Goal: Navigation & Orientation: Understand site structure

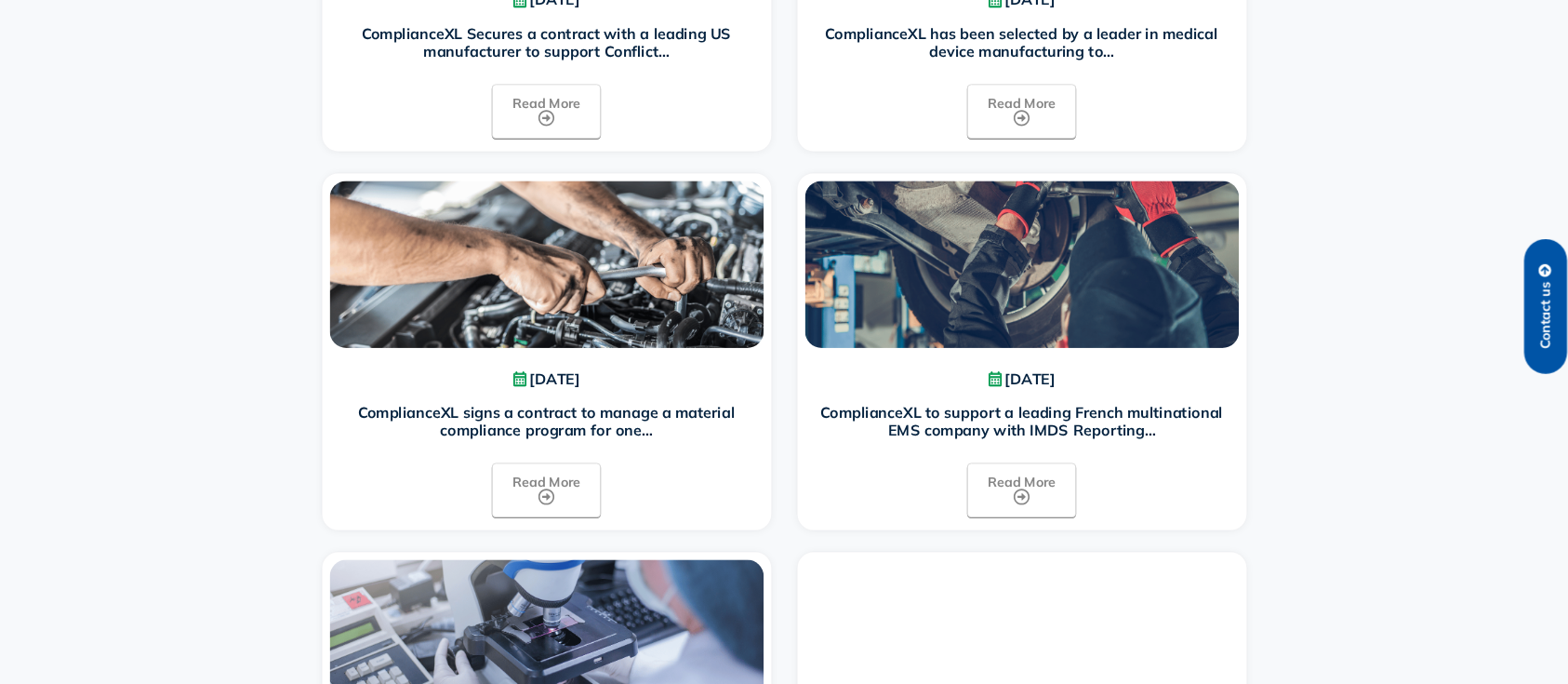
scroll to position [1856, 0]
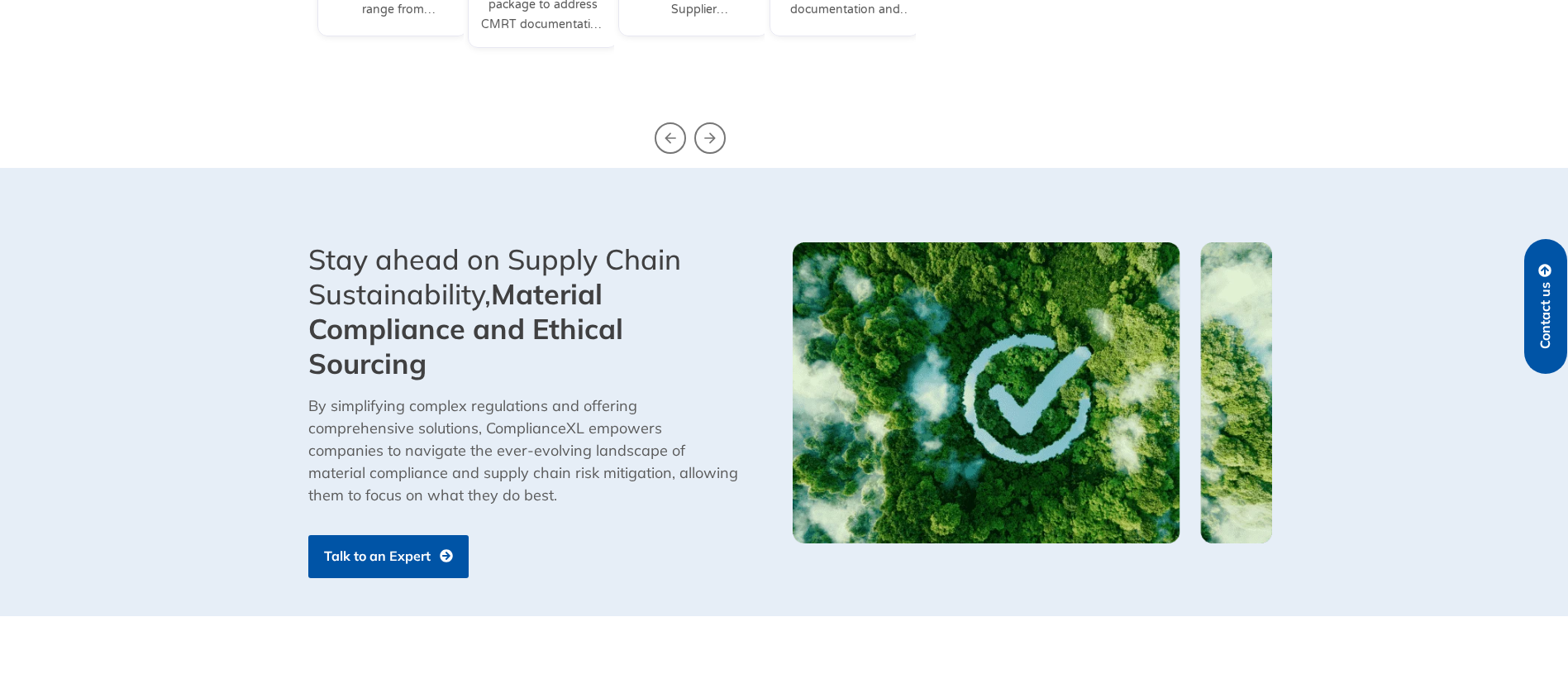
scroll to position [860, 0]
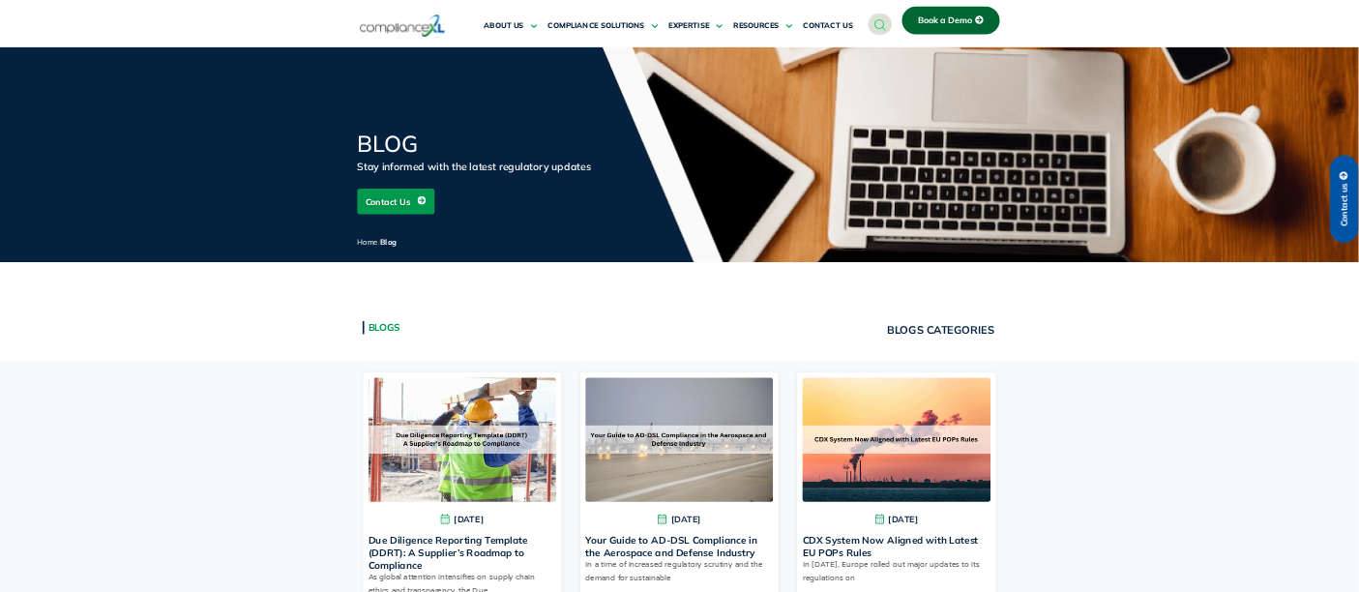
scroll to position [715, 0]
